Goal: Find specific page/section: Find specific page/section

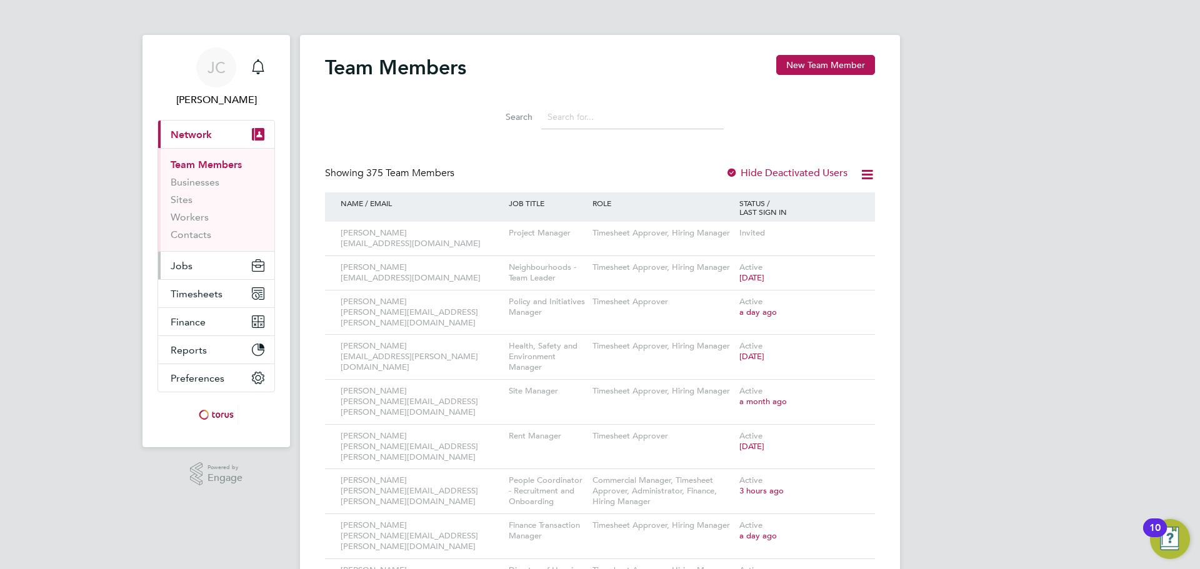
click at [187, 271] on span "Jobs" at bounding box center [182, 266] width 22 height 12
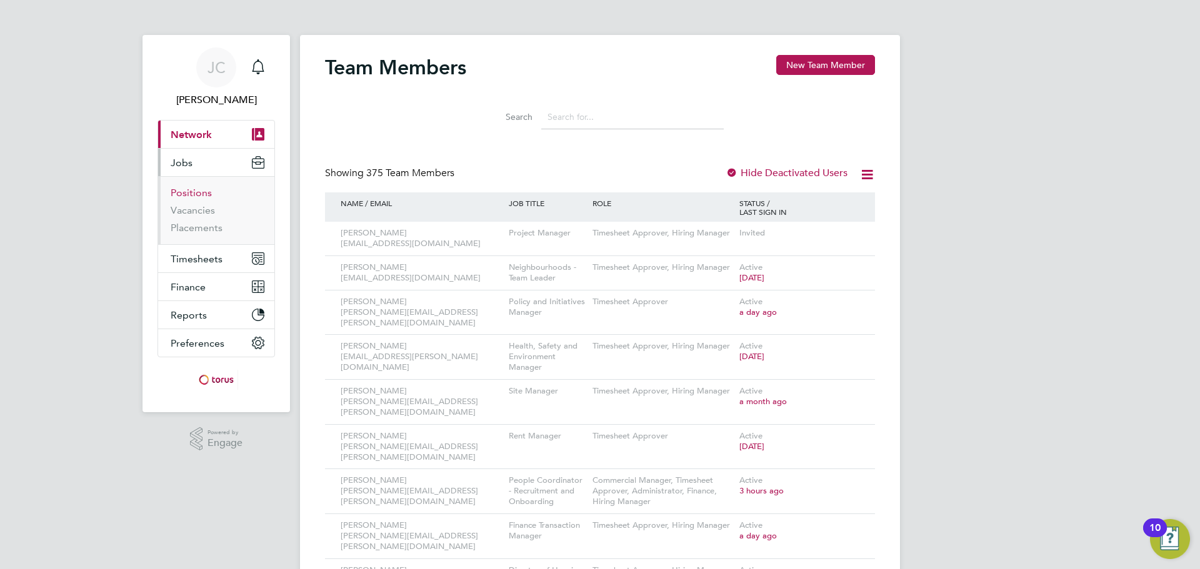
click at [186, 194] on link "Positions" at bounding box center [191, 193] width 41 height 12
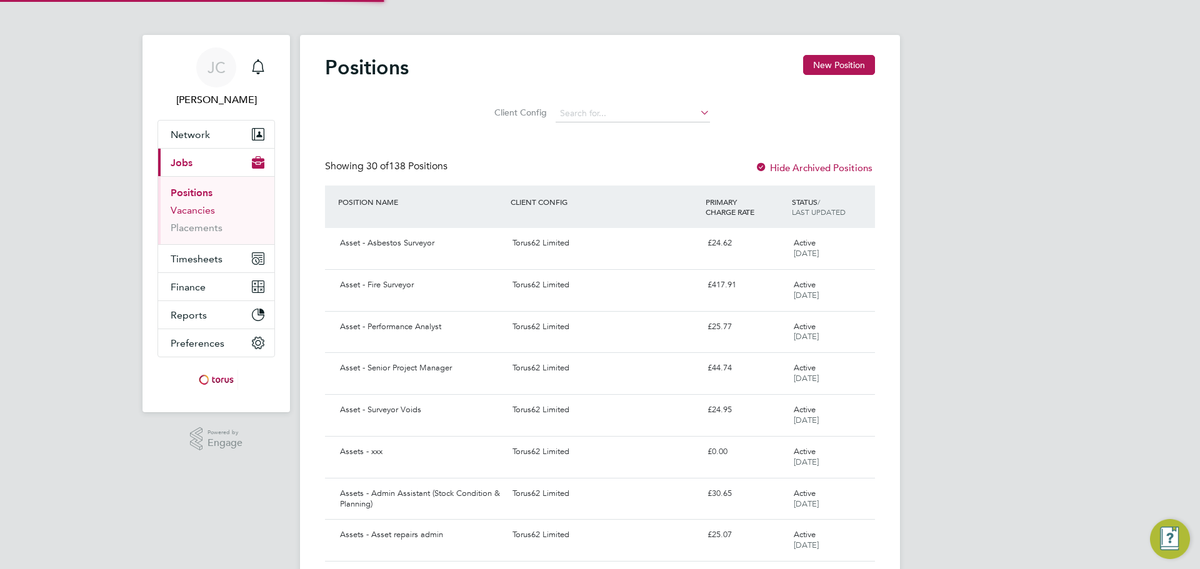
click at [202, 212] on link "Vacancies" at bounding box center [193, 210] width 44 height 12
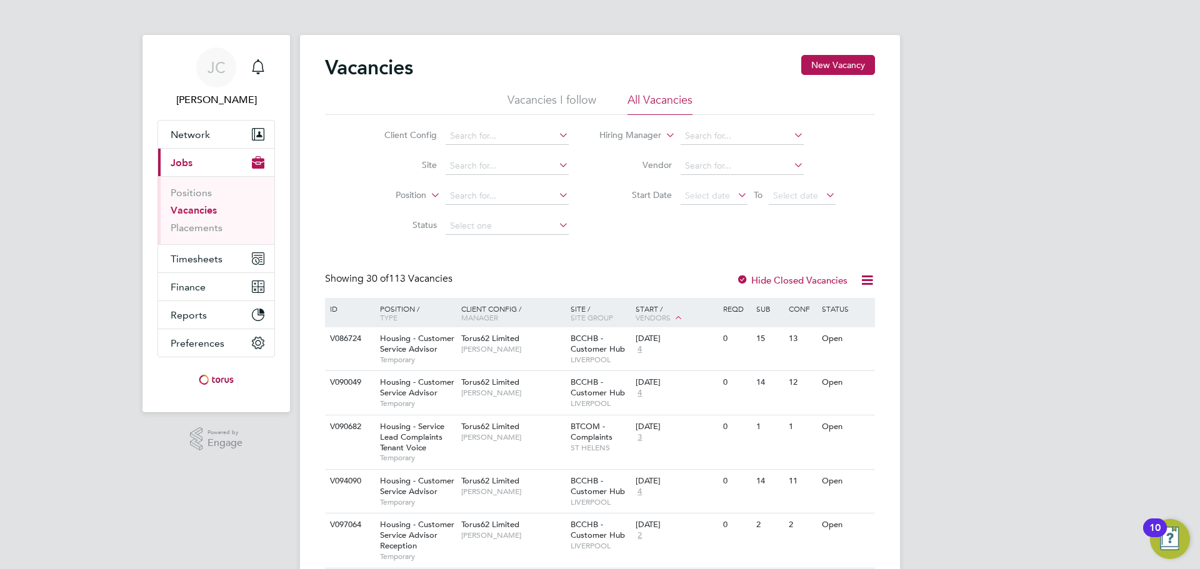
click at [735, 194] on icon at bounding box center [735, 194] width 0 height 17
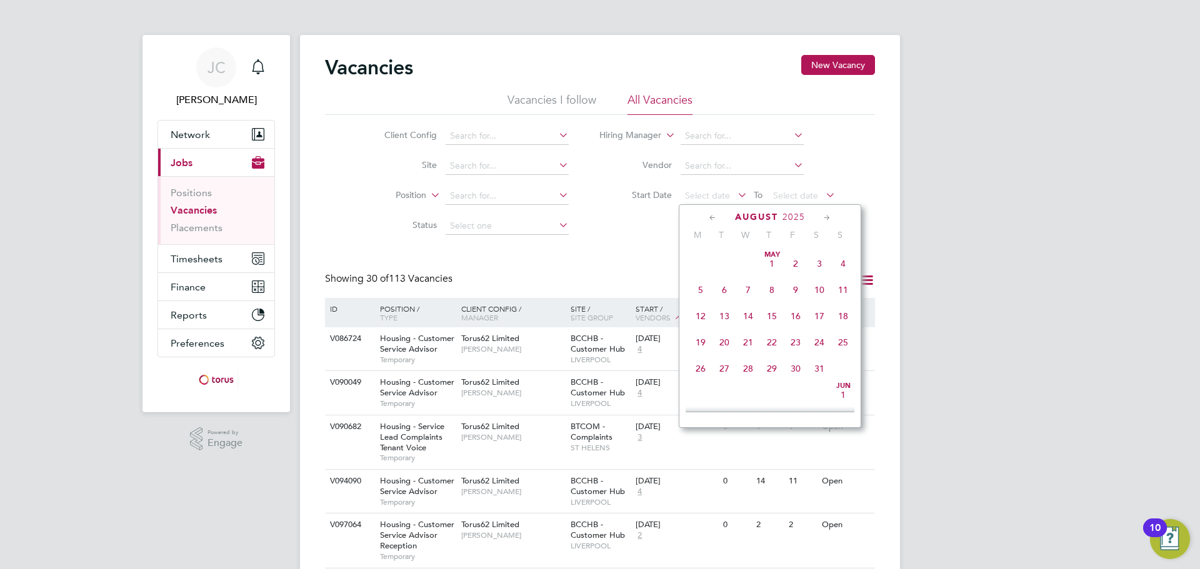
scroll to position [487, 0]
click at [701, 286] on span "18" at bounding box center [701, 278] width 24 height 24
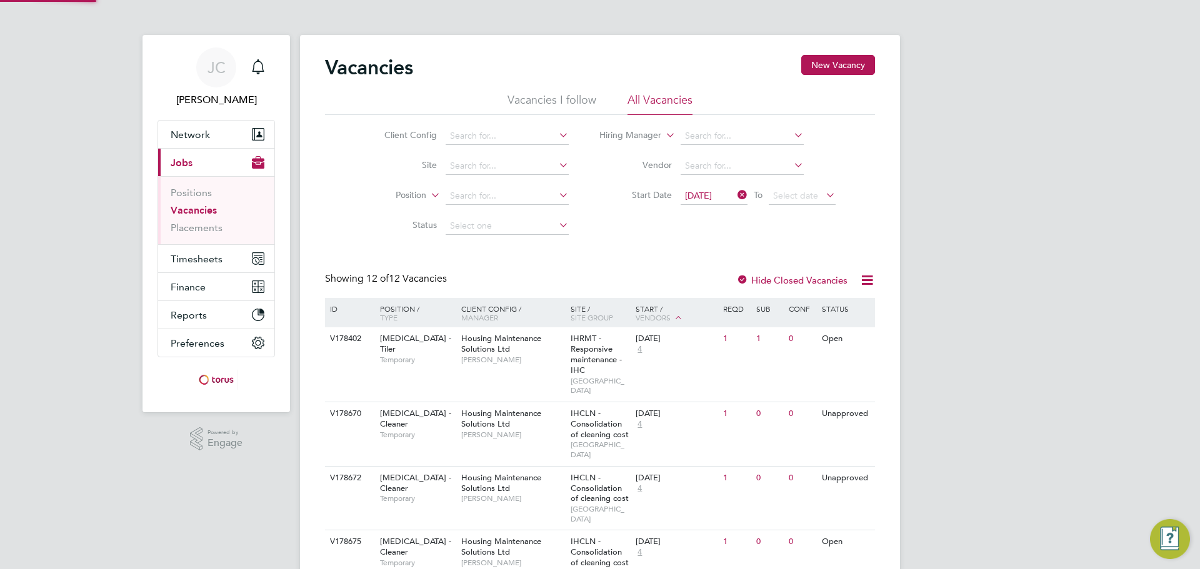
click at [842, 196] on li "Start Date [DATE] To Select date" at bounding box center [717, 196] width 267 height 30
click at [823, 196] on icon at bounding box center [823, 194] width 0 height 17
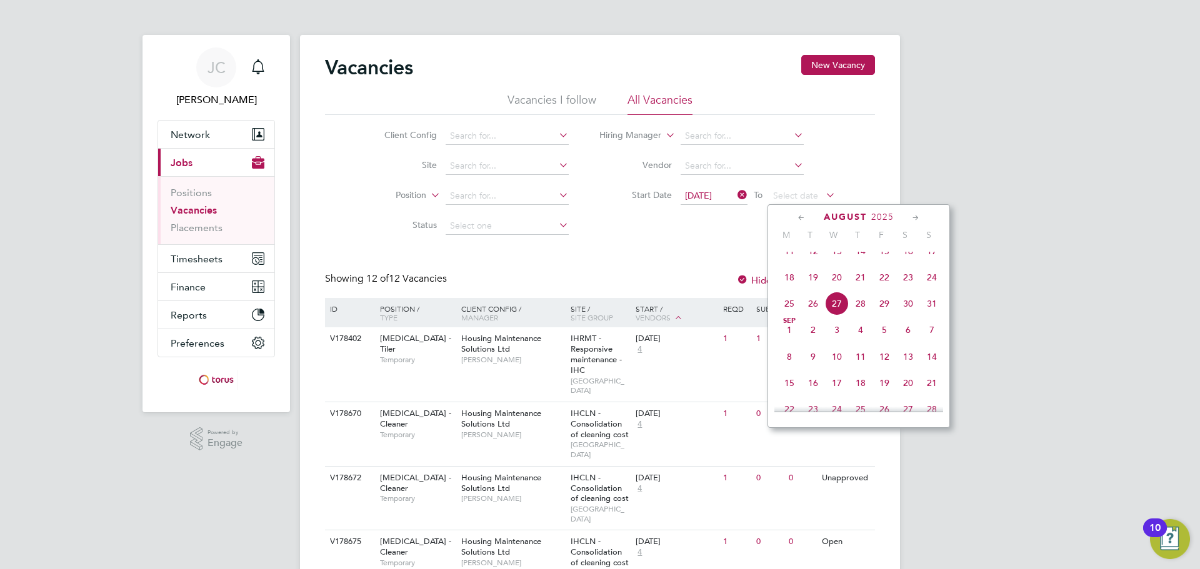
click at [835, 316] on span "27" at bounding box center [837, 304] width 24 height 24
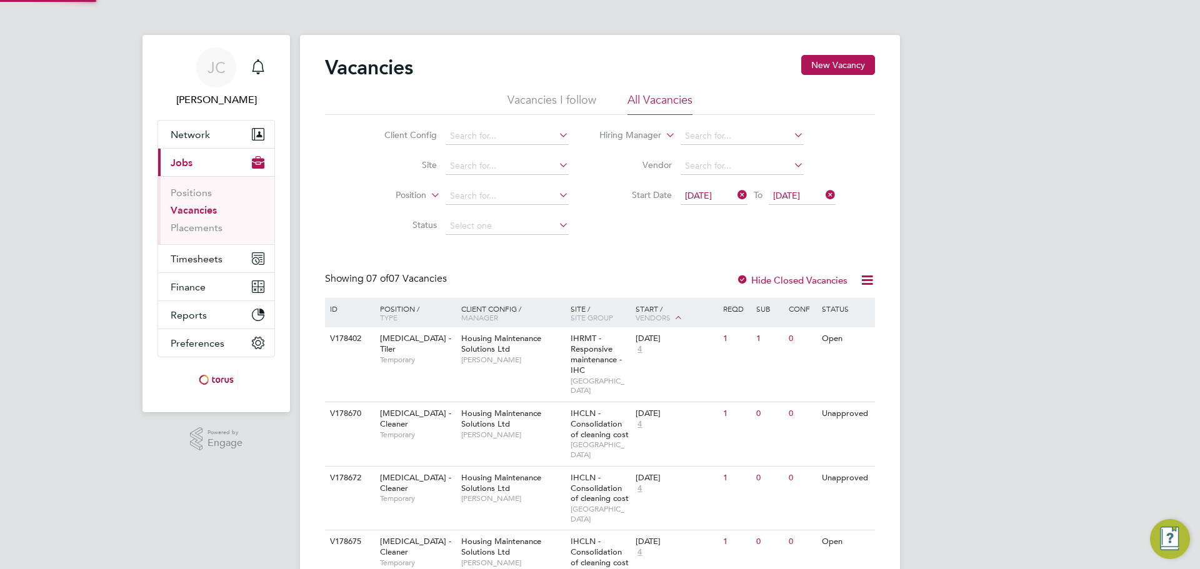
click at [1051, 239] on div "[PERSON_NAME] Notifications Applications: Network Team Members Businesses Sites…" at bounding box center [600, 427] width 1200 height 854
